Goal: Complete application form

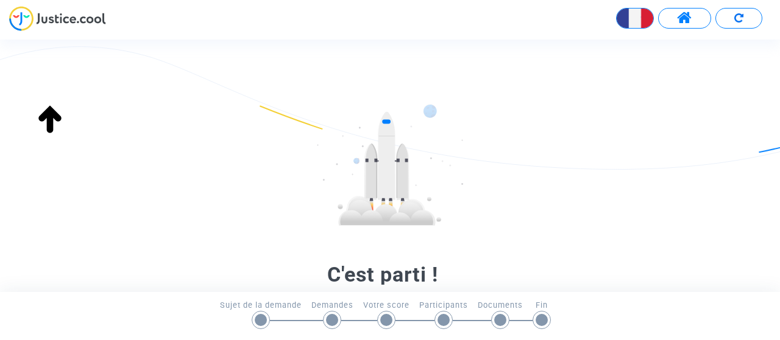
scroll to position [244, 0]
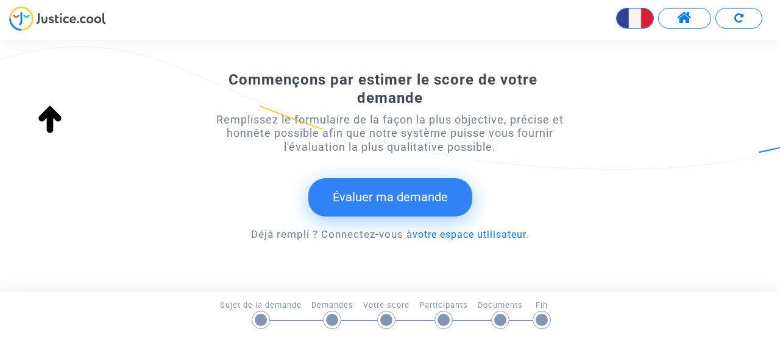
click at [361, 197] on button "Évaluer ma demande" at bounding box center [390, 197] width 164 height 38
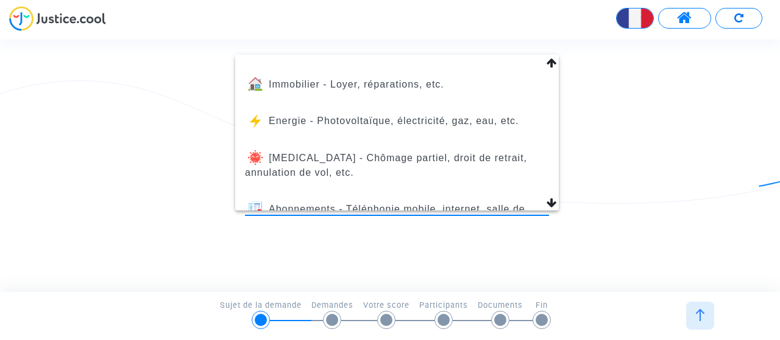
scroll to position [122, 0]
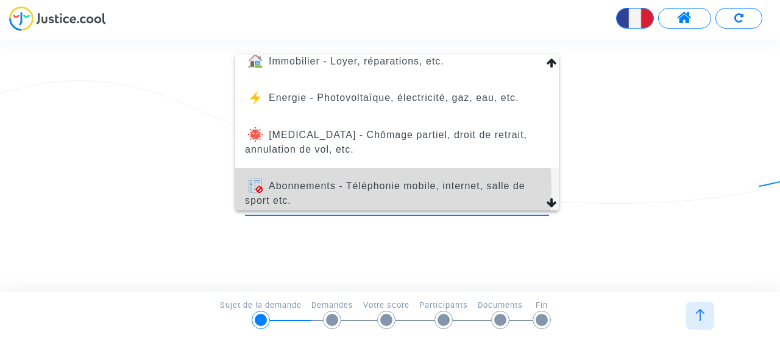
click at [306, 191] on span "Abonnements - Téléphonie mobile, internet, salle de sport etc." at bounding box center [385, 193] width 280 height 25
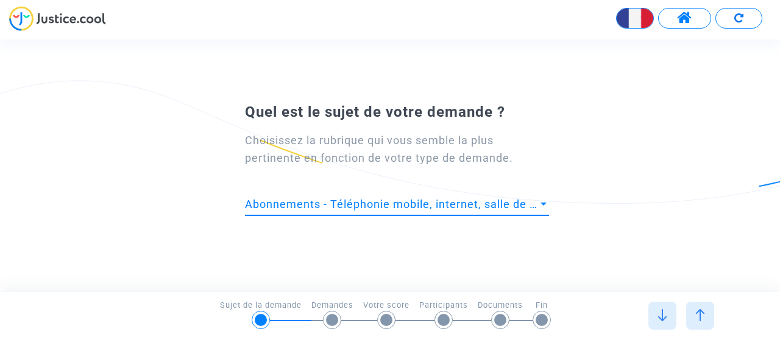
scroll to position [0, 0]
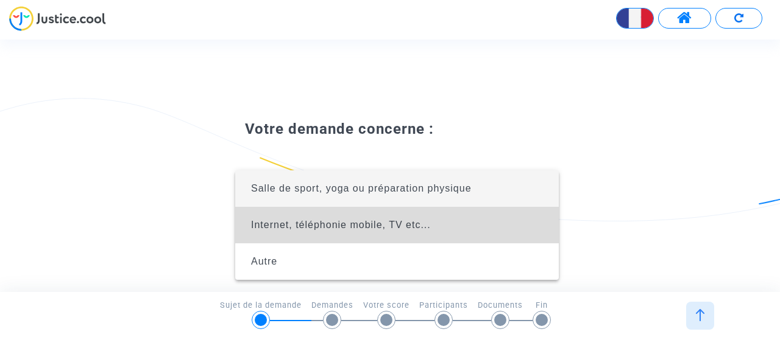
click at [285, 225] on span "Internet, téléphonie mobile, TV etc..." at bounding box center [341, 225] width 180 height 10
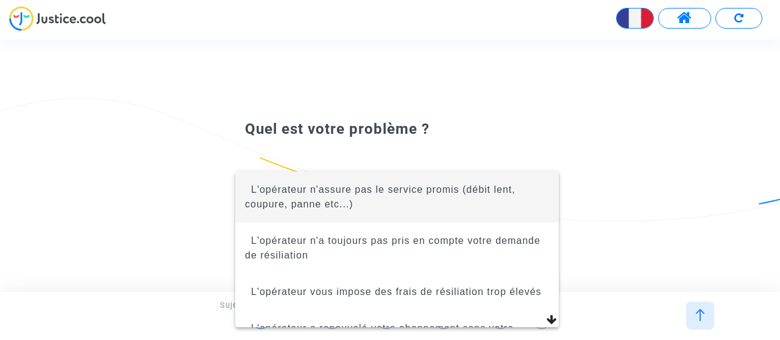
click at [303, 195] on span "L'opérateur n'assure pas le service promis (débit lent, coupure, panne etc...)" at bounding box center [397, 197] width 304 height 51
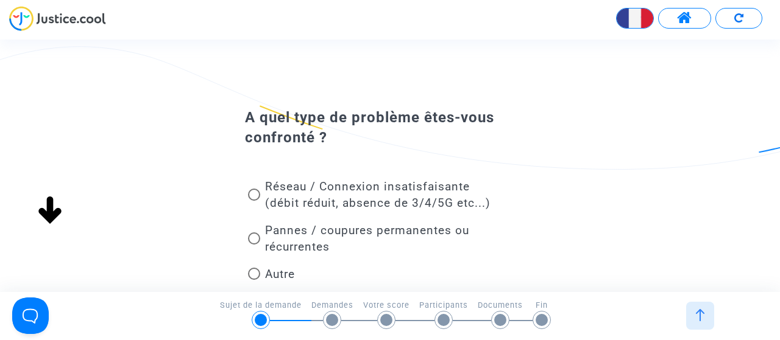
click at [252, 192] on span at bounding box center [254, 195] width 12 height 12
click at [253, 201] on input "Réseau / Connexion insatisfaisante (débit réduit, absence de 3/4/5G etc...)" at bounding box center [253, 201] width 1 height 1
radio input "true"
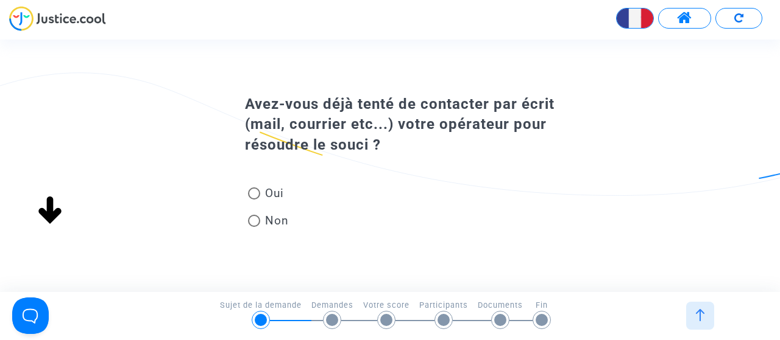
scroll to position [69, 0]
click at [253, 192] on span at bounding box center [254, 194] width 12 height 12
click at [253, 200] on input "Oui" at bounding box center [253, 200] width 1 height 1
radio input "true"
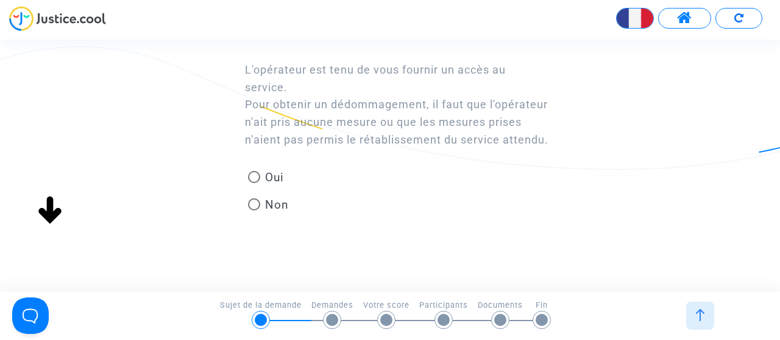
scroll to position [114, 0]
click at [253, 177] on span at bounding box center [254, 177] width 12 height 12
click at [253, 183] on input "Oui" at bounding box center [253, 183] width 1 height 1
radio input "true"
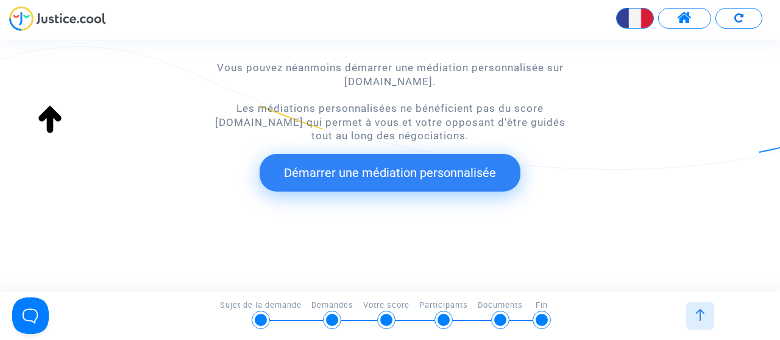
scroll to position [0, 0]
